Goal: Task Accomplishment & Management: Use online tool/utility

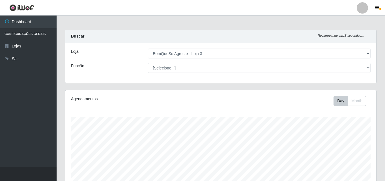
select select "215"
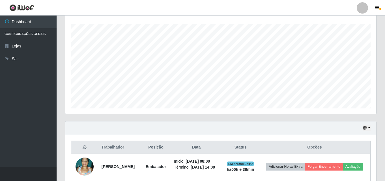
scroll to position [117, 311]
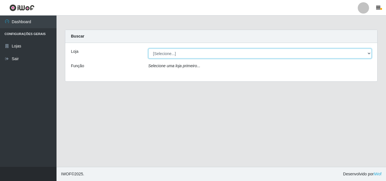
click at [172, 52] on select "[Selecione...] BomQueSó Agreste - Loja 3" at bounding box center [260, 54] width 224 height 10
select select "215"
click at [148, 49] on select "[Selecione...] BomQueSó Agreste - Loja 3" at bounding box center [260, 54] width 224 height 10
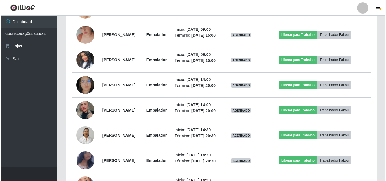
scroll to position [311, 0]
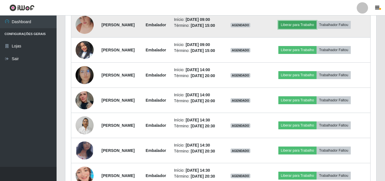
click at [298, 29] on button "Liberar para Trabalho" at bounding box center [297, 25] width 38 height 8
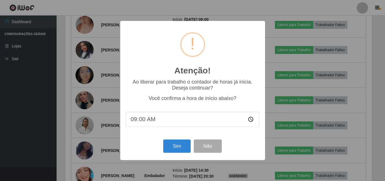
scroll to position [117, 308]
click at [184, 145] on button "Sim" at bounding box center [177, 146] width 27 height 13
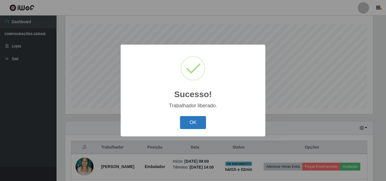
click at [199, 119] on button "OK" at bounding box center [193, 122] width 26 height 13
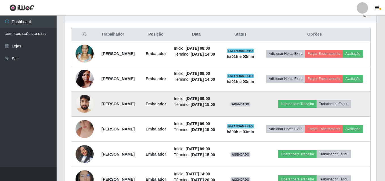
scroll to position [235, 0]
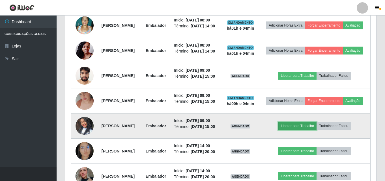
click at [311, 130] on button "Liberar para Trabalho" at bounding box center [297, 126] width 38 height 8
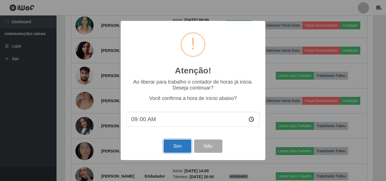
click at [177, 149] on button "Sim" at bounding box center [177, 146] width 27 height 13
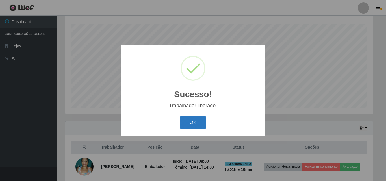
click at [193, 124] on button "OK" at bounding box center [193, 122] width 26 height 13
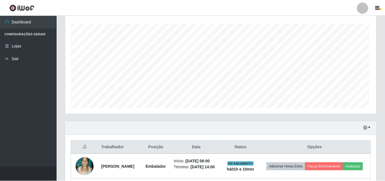
scroll to position [117, 311]
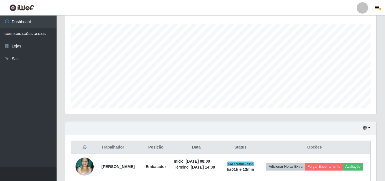
click at [382, 98] on div "Carregando... Buscar Recarregando em 21 segundos... Loja [Selecione...] BomQueS…" at bounding box center [221, 177] width 328 height 483
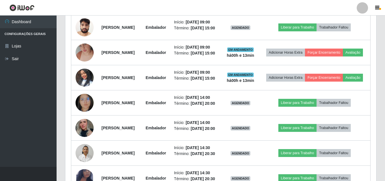
scroll to position [292, 0]
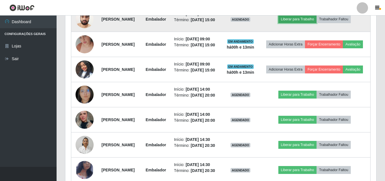
click at [310, 23] on button "Liberar para Trabalho" at bounding box center [297, 19] width 38 height 8
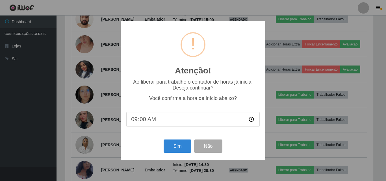
click at [164, 120] on input "09:00" at bounding box center [192, 119] width 133 height 15
click at [146, 119] on input "09:00" at bounding box center [192, 119] width 133 height 15
type input "09:09"
click at [310, 8] on div "Atenção! × Ao liberar para trabalho o contador de horas já inicia. Deseja conti…" at bounding box center [193, 90] width 386 height 181
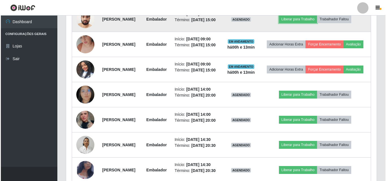
scroll to position [117, 311]
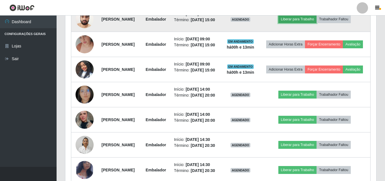
click at [306, 23] on button "Liberar para Trabalho" at bounding box center [297, 19] width 38 height 8
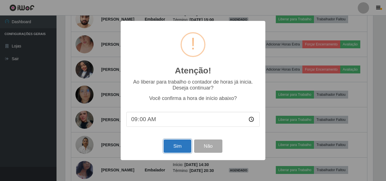
click at [185, 141] on button "Sim" at bounding box center [177, 146] width 27 height 13
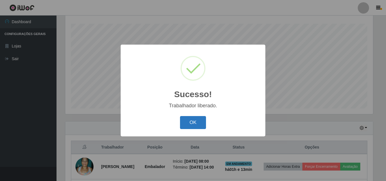
drag, startPoint x: 191, startPoint y: 122, endPoint x: 184, endPoint y: 110, distance: 14.3
click at [191, 122] on button "OK" at bounding box center [193, 122] width 26 height 13
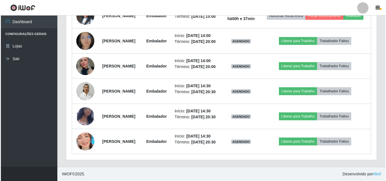
scroll to position [348, 0]
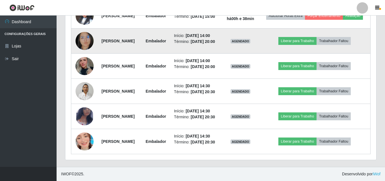
click at [81, 53] on img at bounding box center [85, 40] width 18 height 23
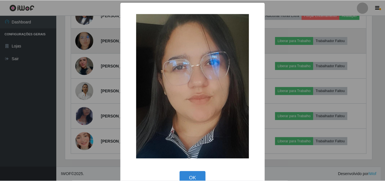
scroll to position [117, 308]
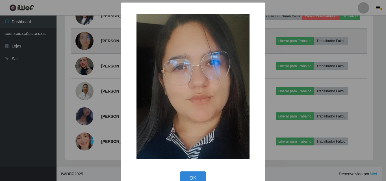
click at [81, 63] on div "× OK Cancel" at bounding box center [193, 90] width 386 height 181
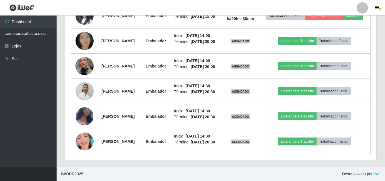
scroll to position [388, 0]
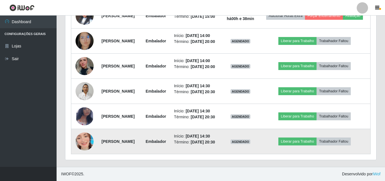
click at [84, 142] on img at bounding box center [85, 142] width 18 height 32
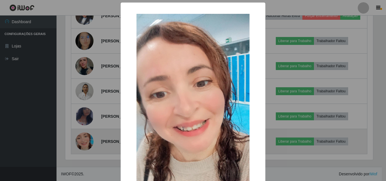
click at [84, 141] on div "× OK Cancel" at bounding box center [193, 90] width 386 height 181
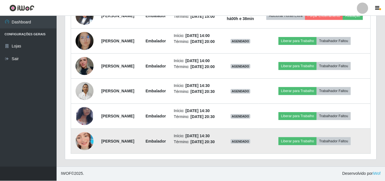
scroll to position [117, 311]
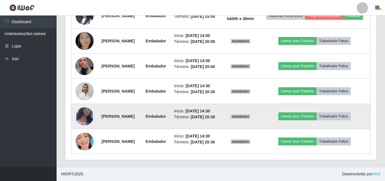
click at [80, 108] on img at bounding box center [85, 116] width 18 height 29
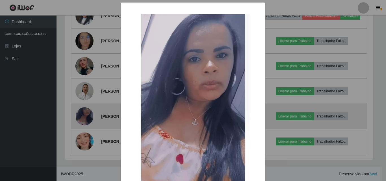
click at [80, 108] on div "× OK Cancel" at bounding box center [193, 90] width 386 height 181
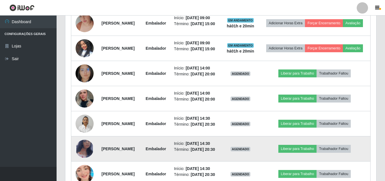
scroll to position [303, 0]
